Goal: Task Accomplishment & Management: Manage account settings

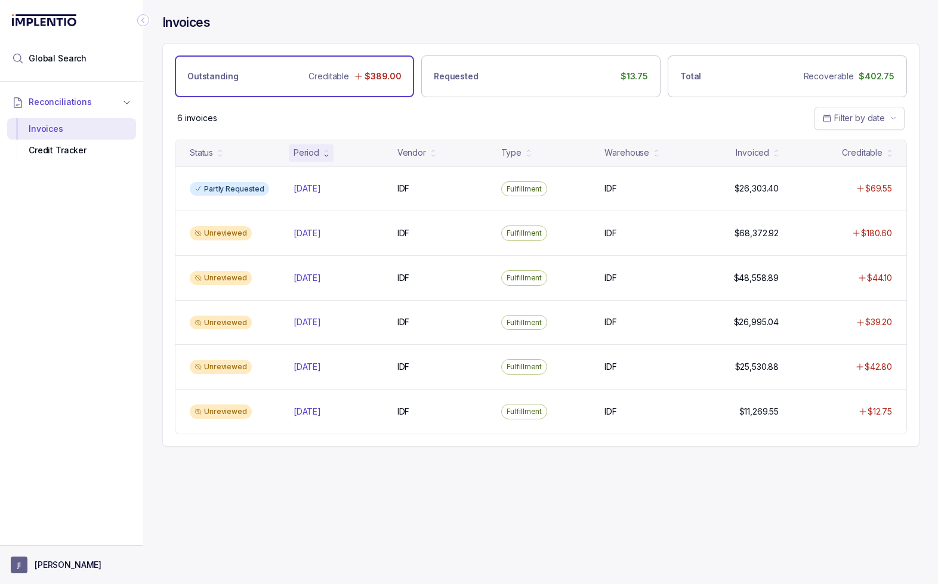
click at [71, 560] on button "[PERSON_NAME]" at bounding box center [72, 565] width 122 height 17
click at [45, 535] on p "Logout" at bounding box center [78, 539] width 99 height 12
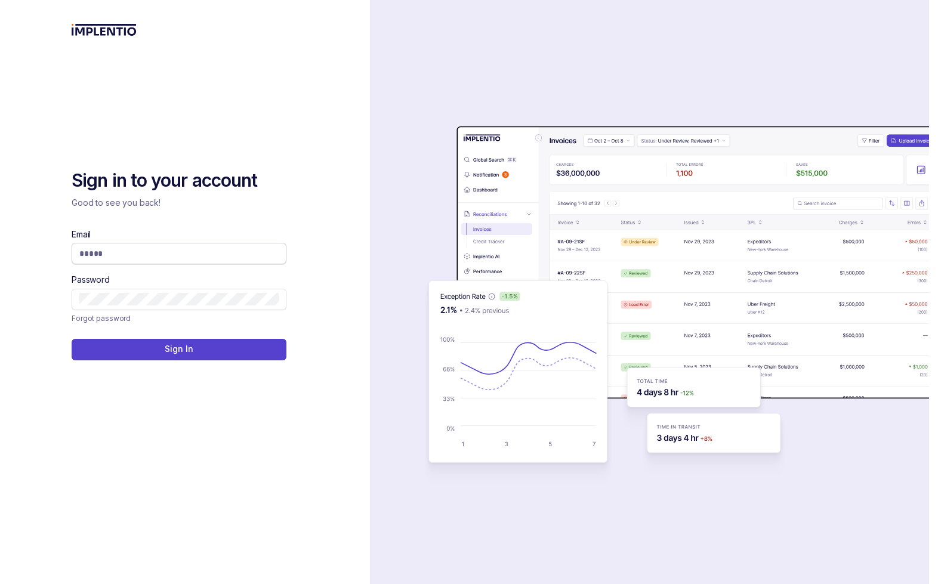
click at [143, 249] on input "Email" at bounding box center [178, 254] width 199 height 12
type input "**********"
